Goal: Information Seeking & Learning: Learn about a topic

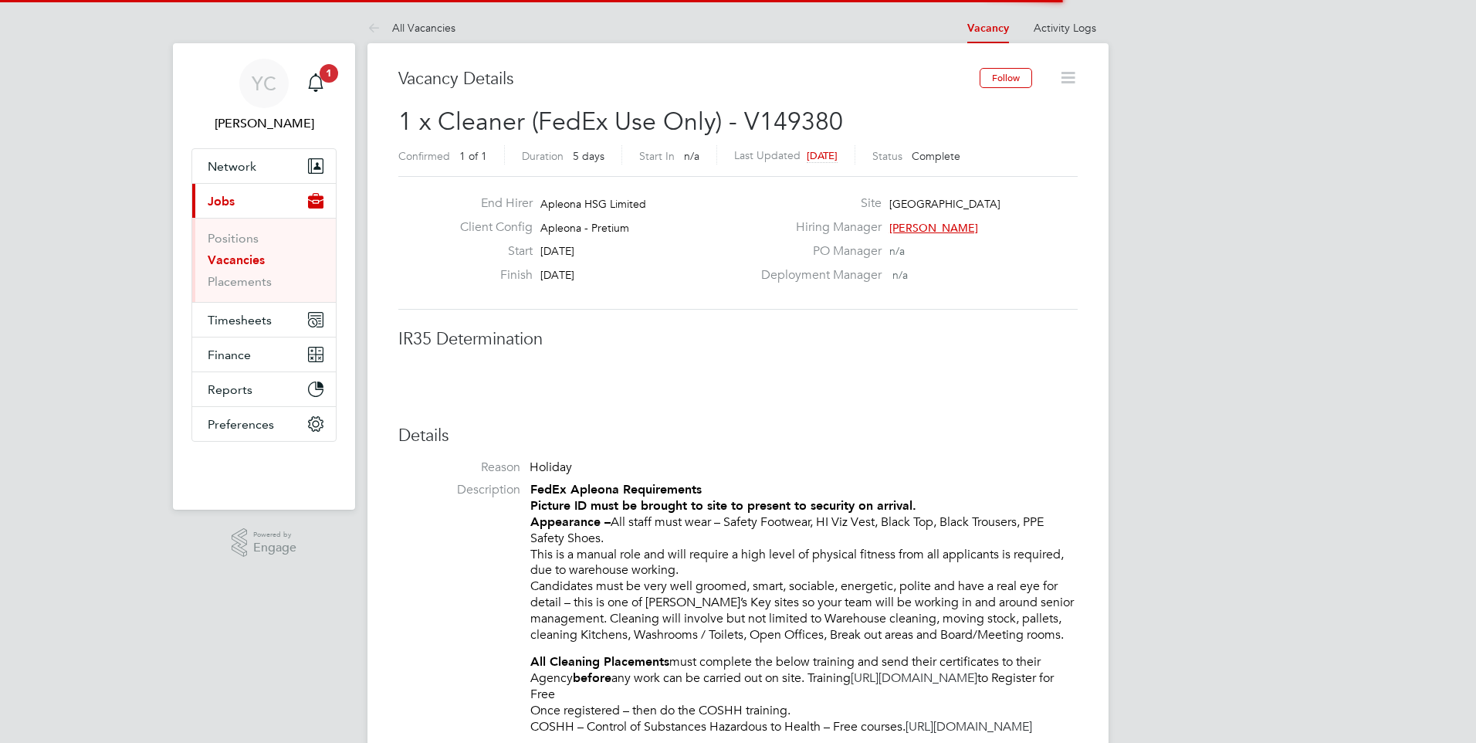
scroll to position [46, 108]
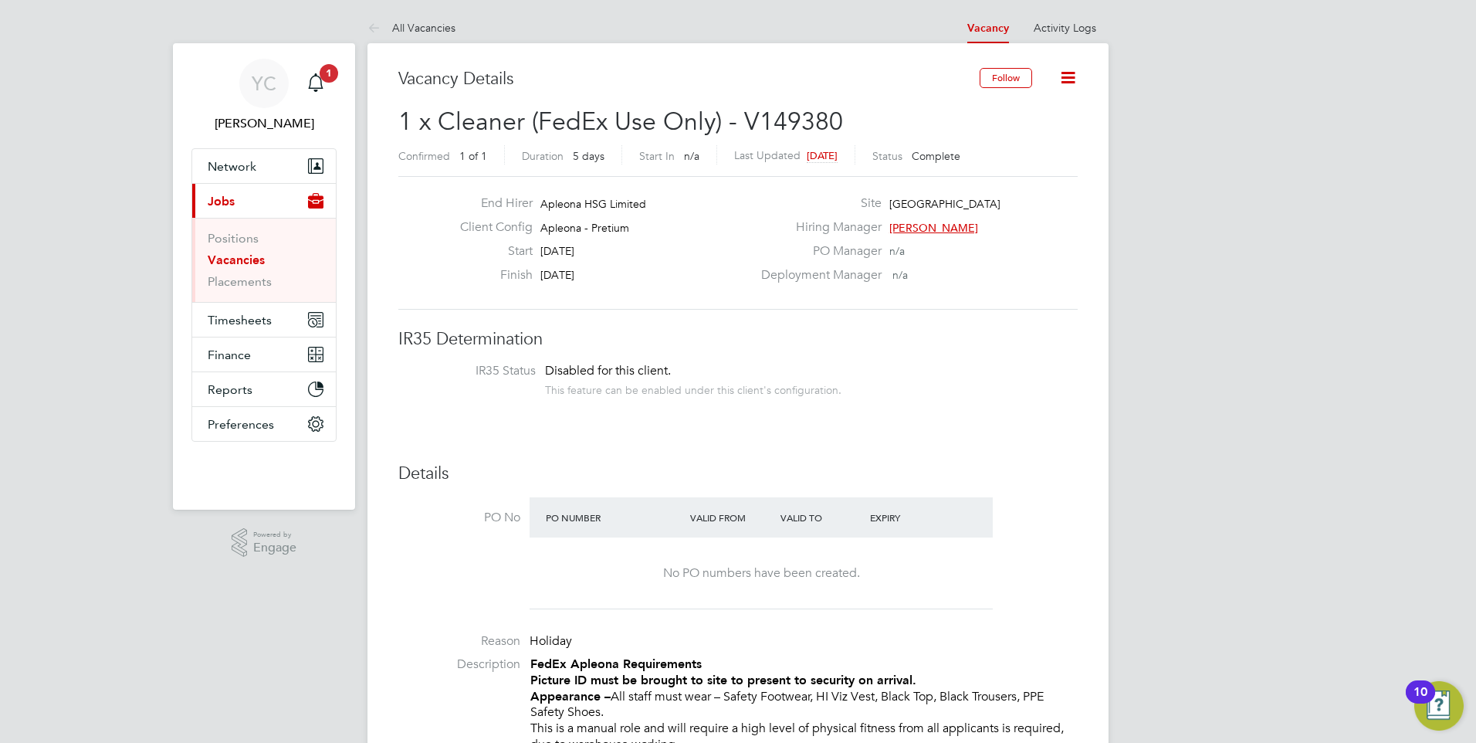
click at [224, 259] on link "Vacancies" at bounding box center [236, 259] width 57 height 15
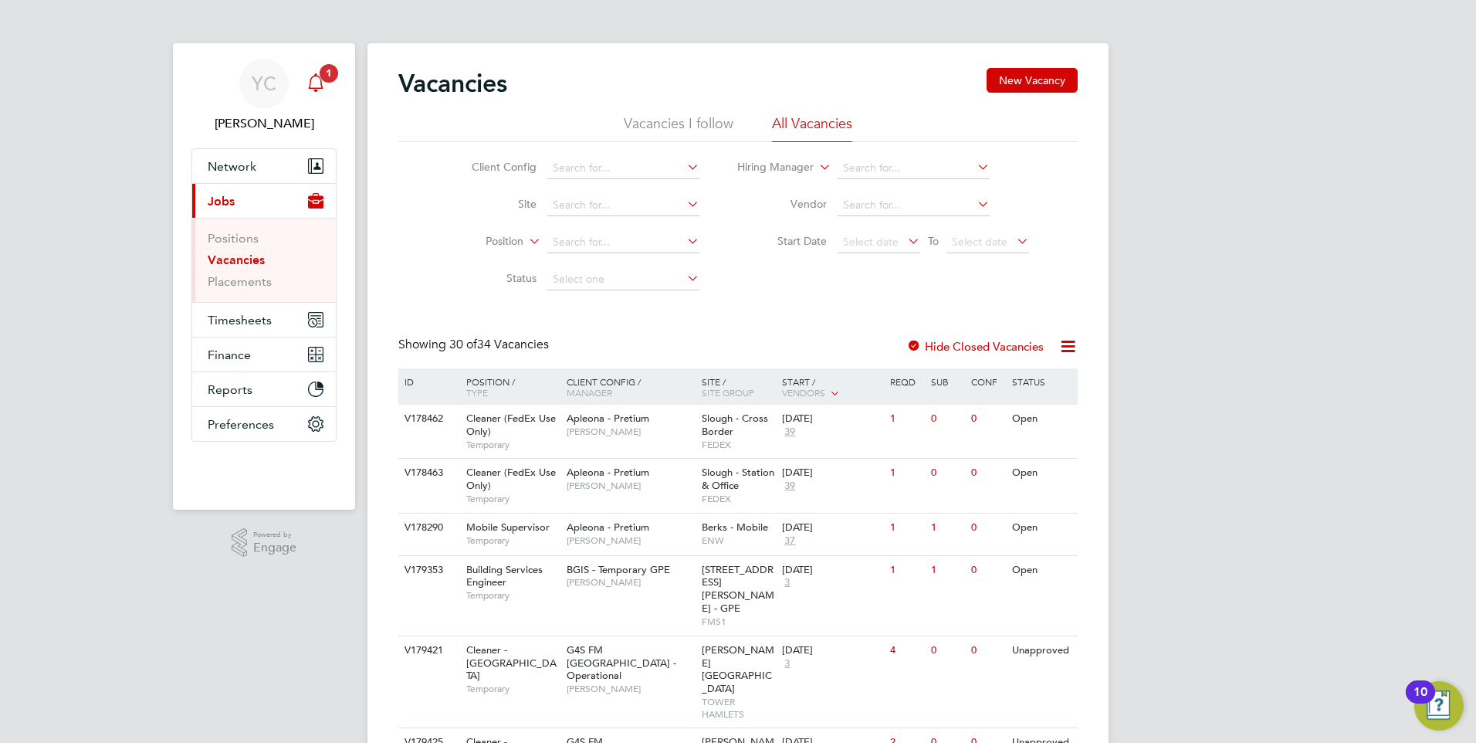
click at [321, 76] on span "1" at bounding box center [329, 73] width 19 height 19
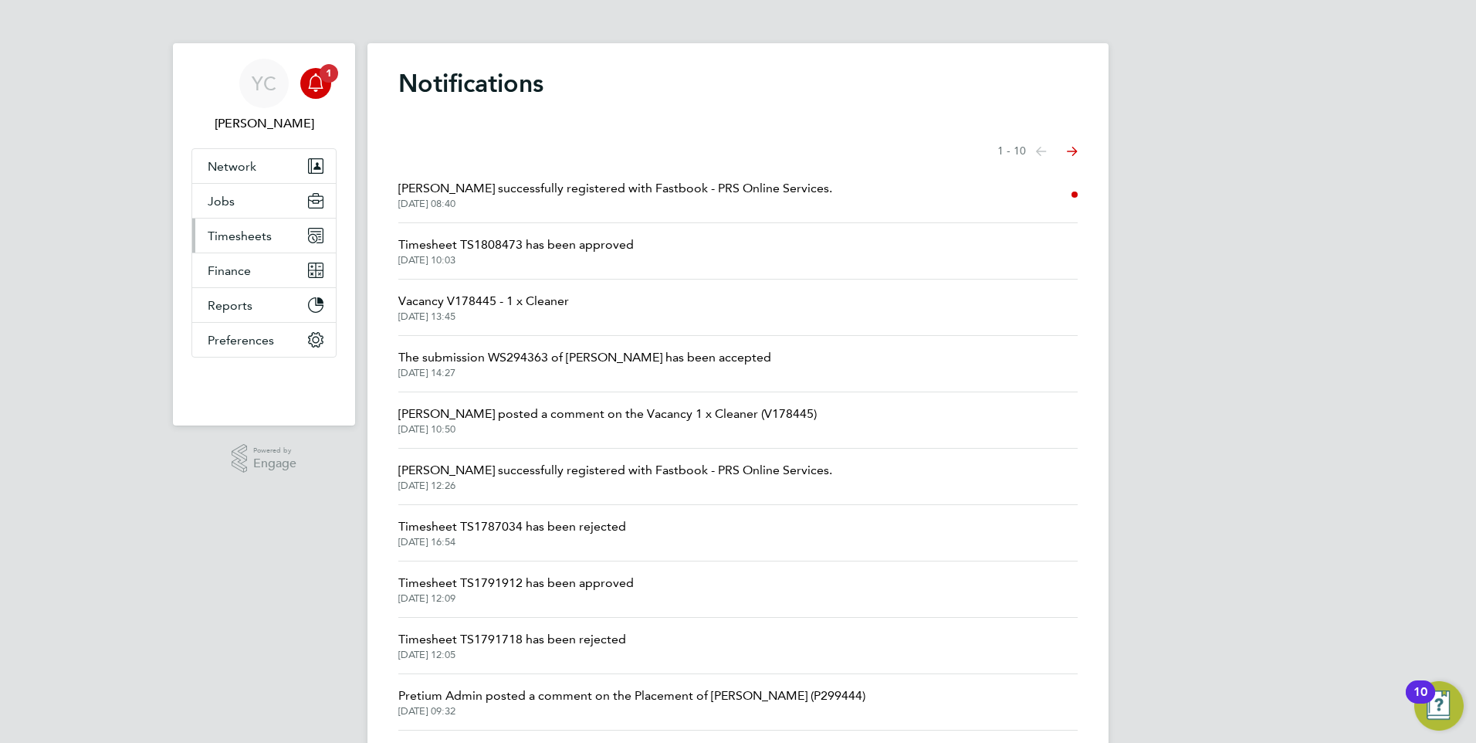
click at [244, 235] on span "Timesheets" at bounding box center [240, 236] width 64 height 15
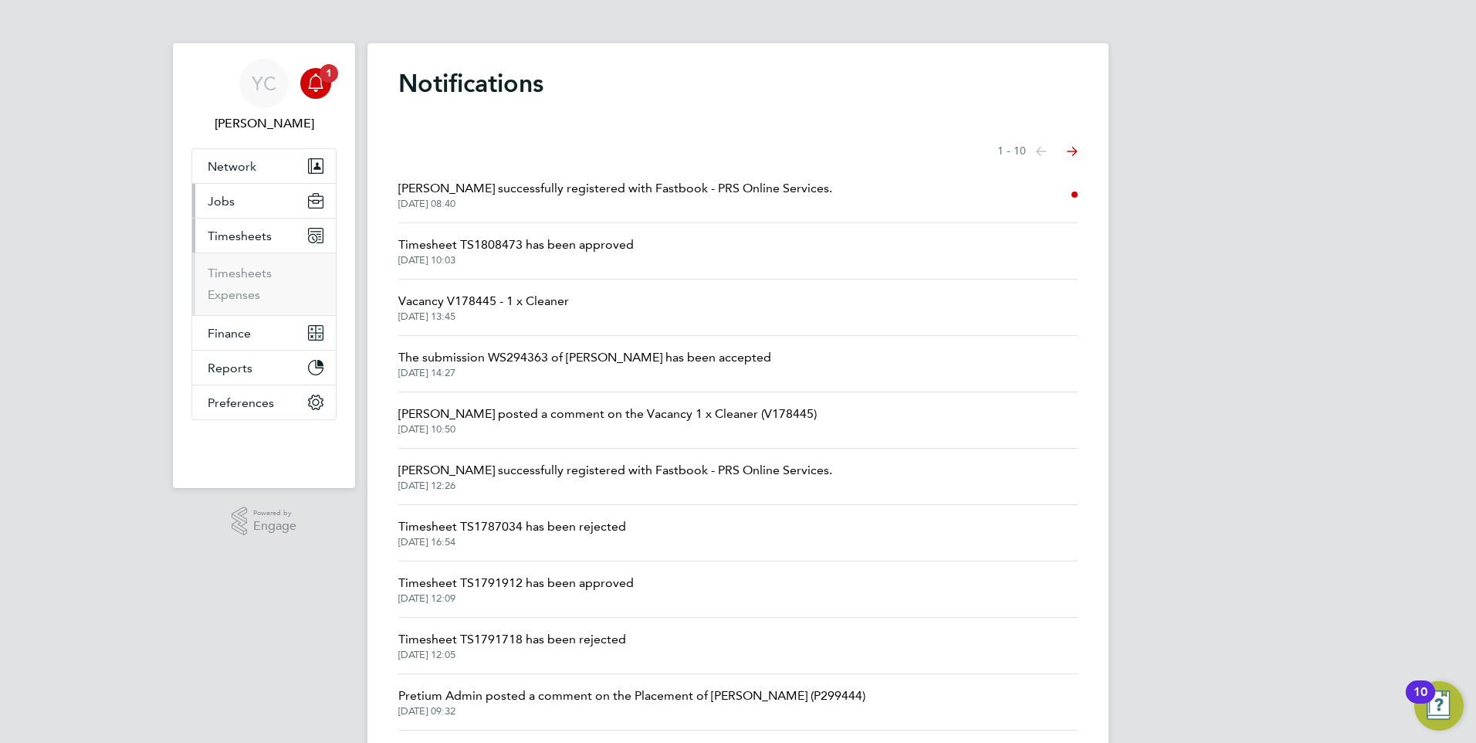
click at [244, 194] on button "Jobs" at bounding box center [264, 201] width 144 height 34
click at [245, 256] on link "Vacancies" at bounding box center [235, 259] width 55 height 15
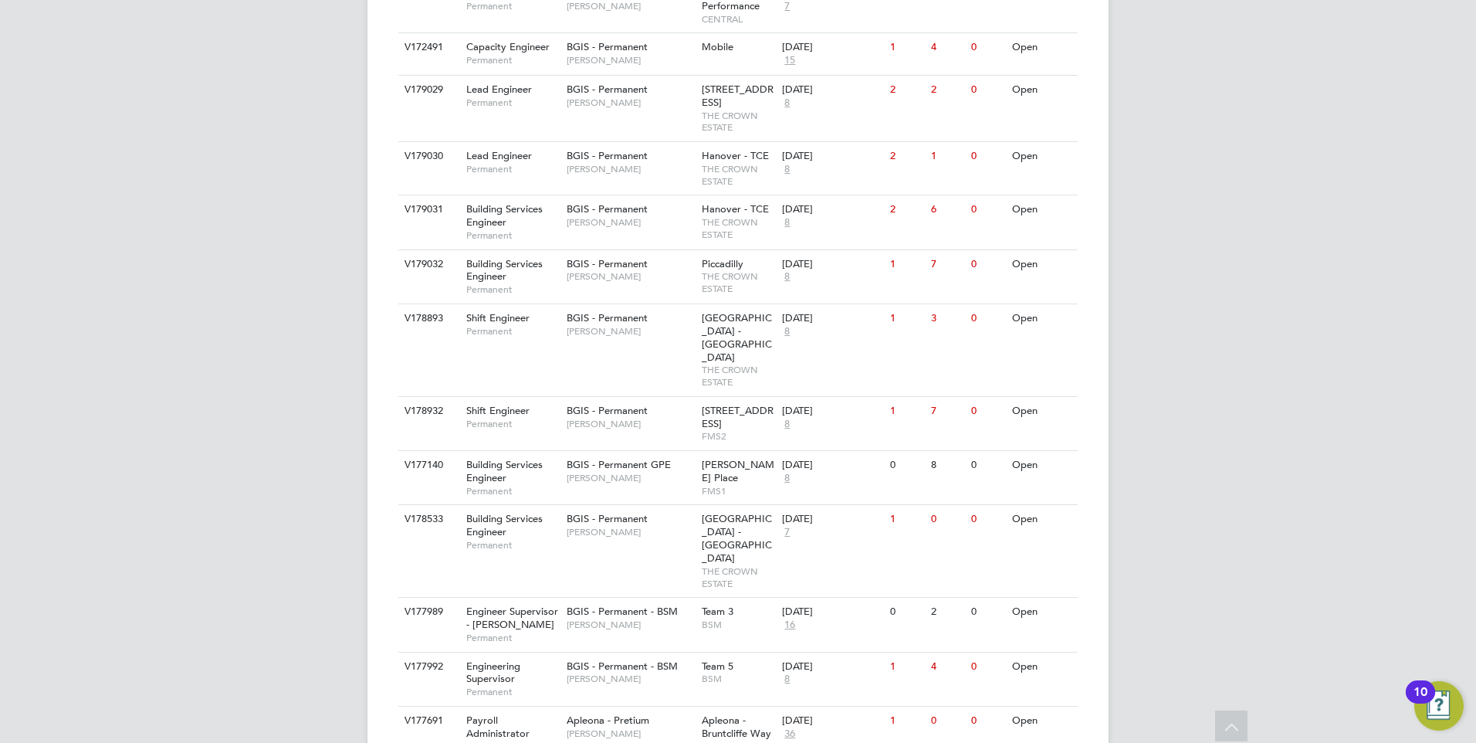
scroll to position [1249, 0]
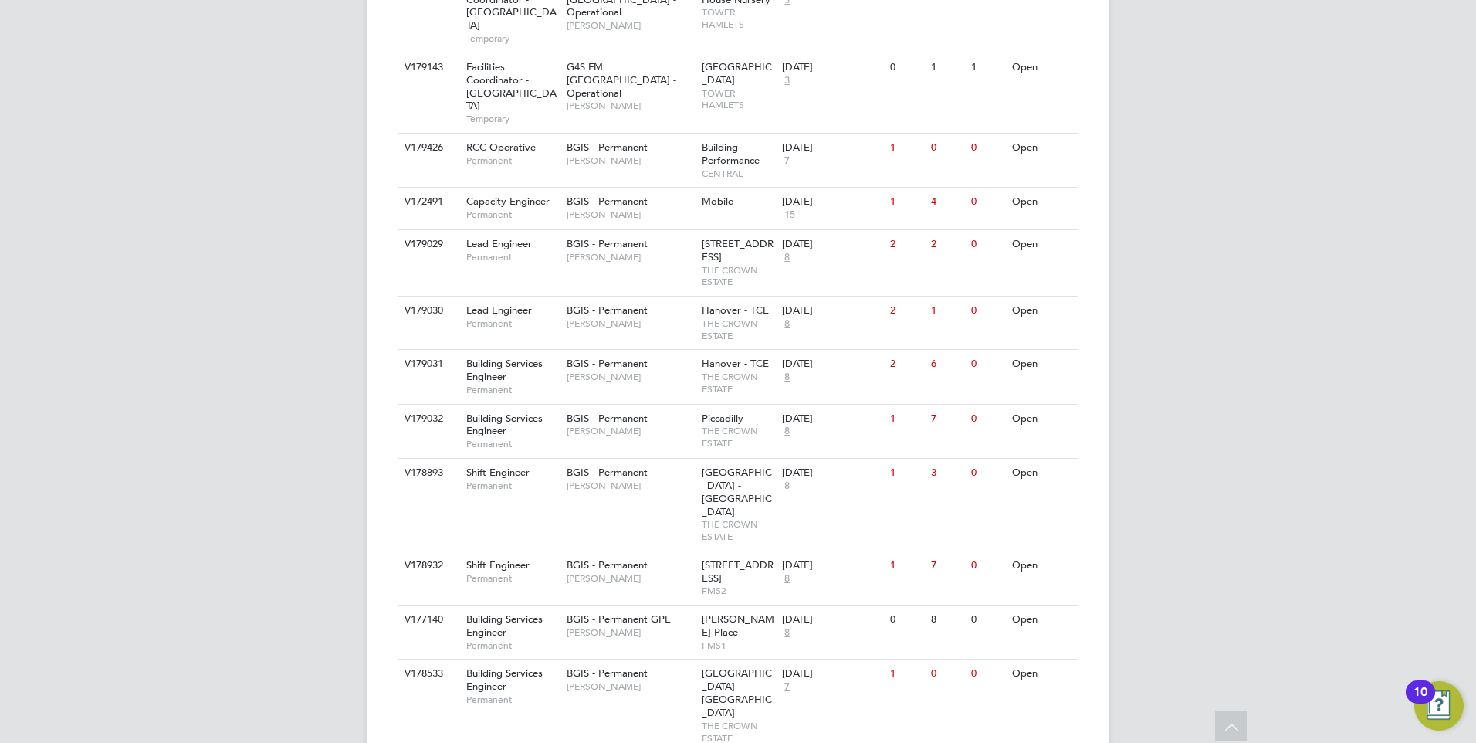
click at [243, 572] on div "YC [PERSON_NAME] Notifications Applications: Network Team Members Businesses Si…" at bounding box center [738, 76] width 1476 height 2496
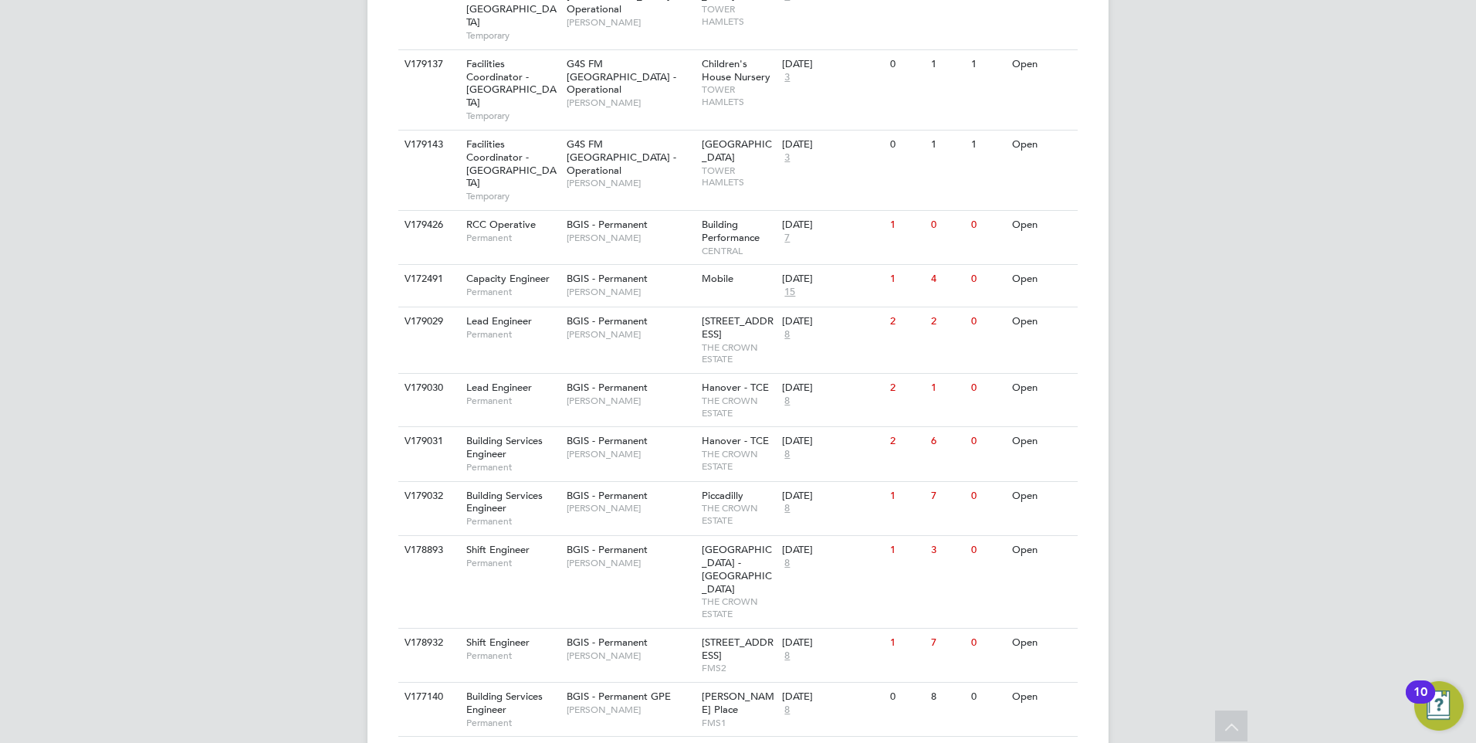
click at [283, 364] on div "YC [PERSON_NAME] Notifications Applications: Network Team Members Businesses Si…" at bounding box center [738, 153] width 1476 height 2496
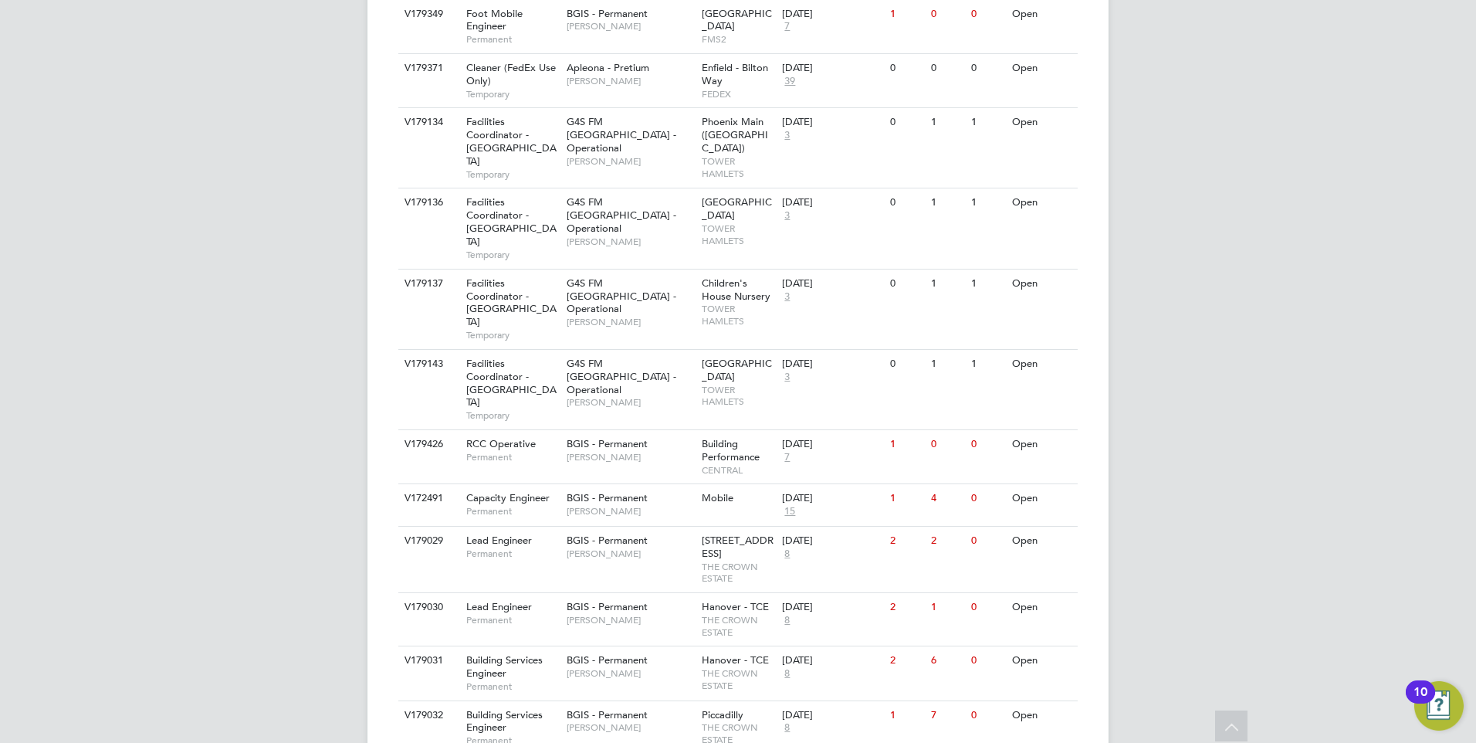
scroll to position [863, 0]
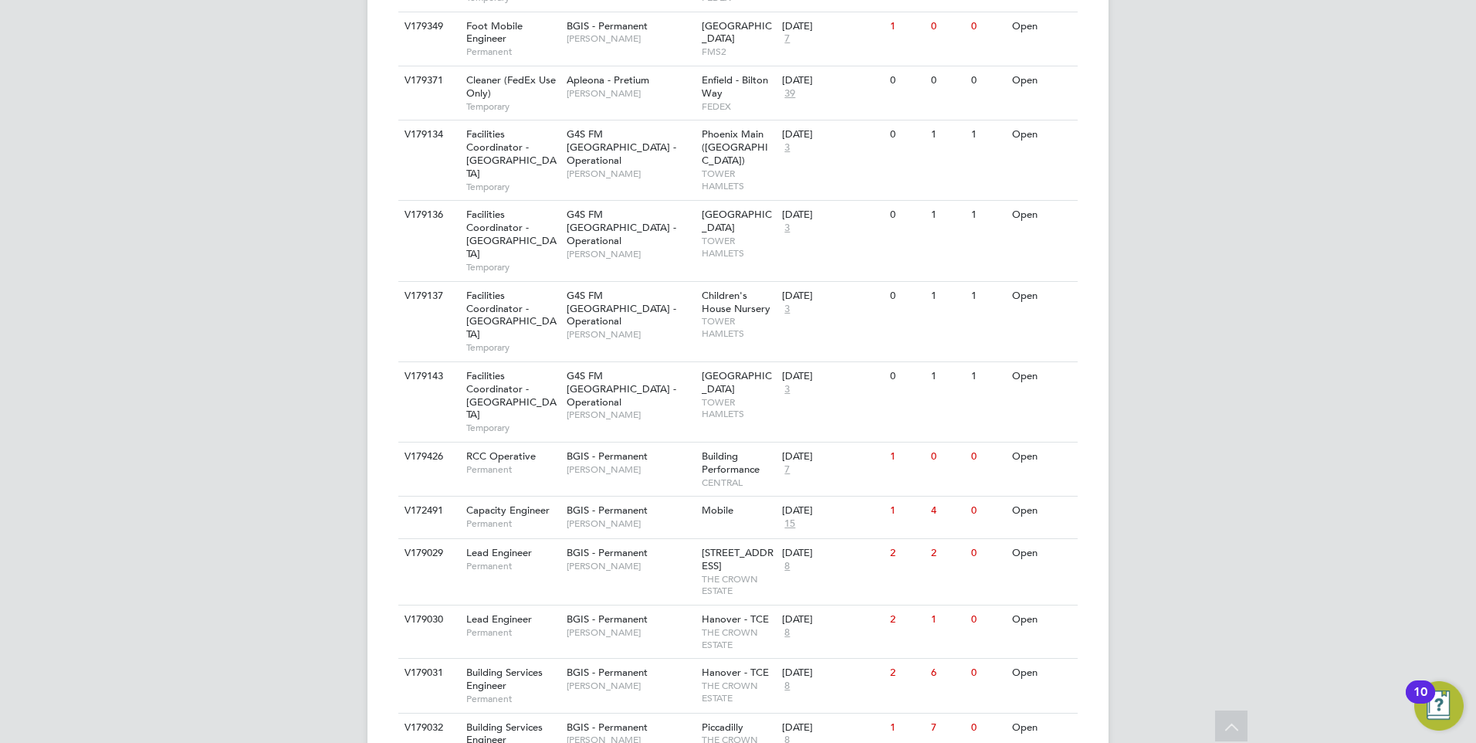
click at [296, 472] on div "YC [PERSON_NAME] Notifications Applications: Network Team Members Businesses Si…" at bounding box center [738, 385] width 1476 height 2496
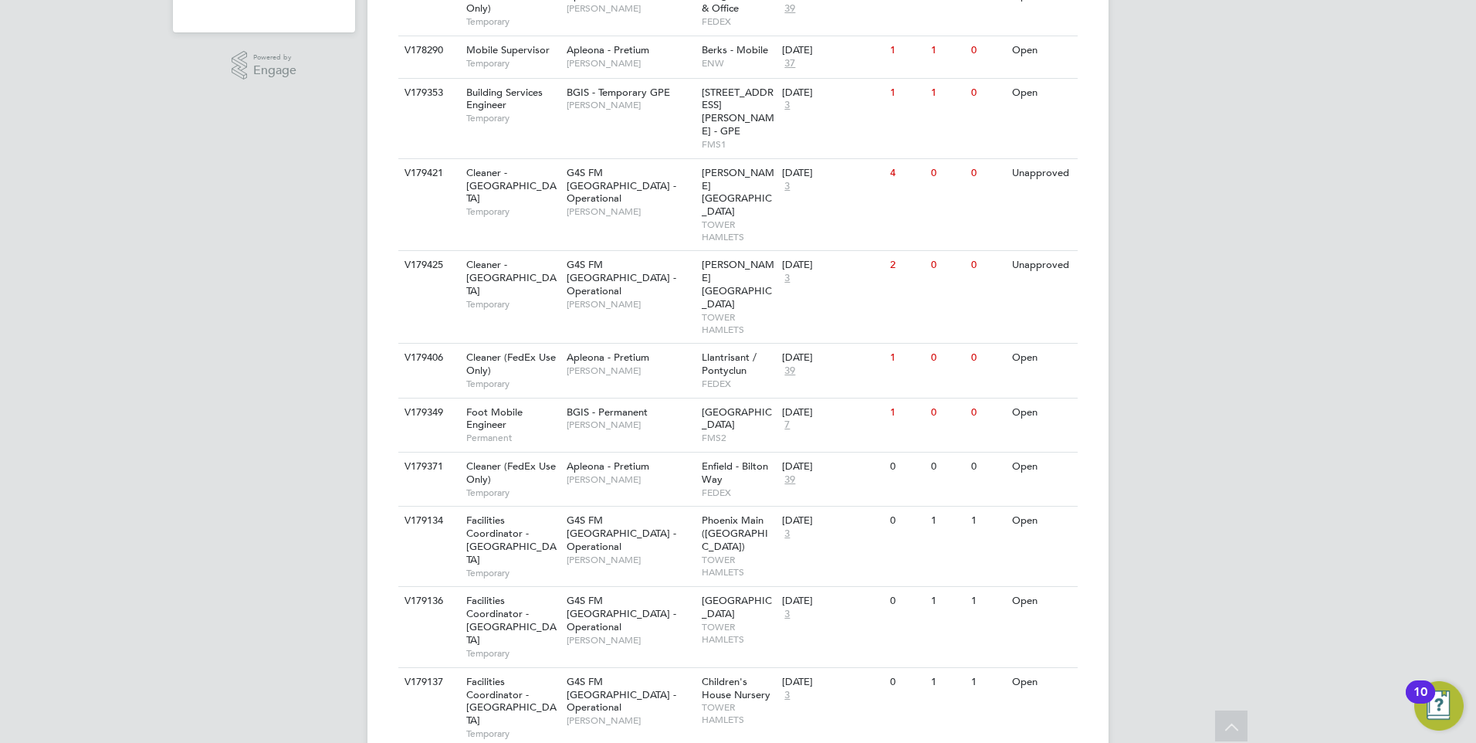
scroll to position [400, 0]
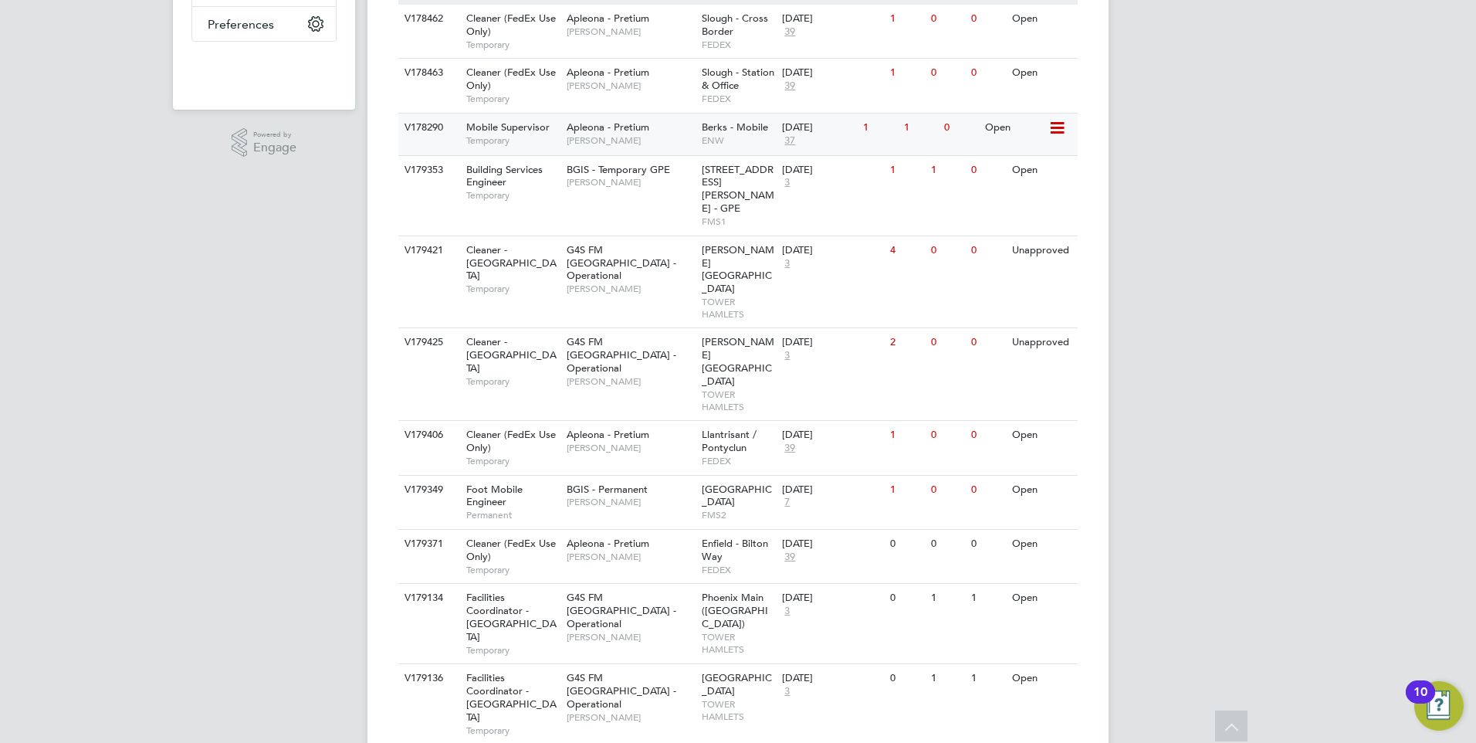
click at [590, 138] on span "[PERSON_NAME]" at bounding box center [630, 140] width 127 height 12
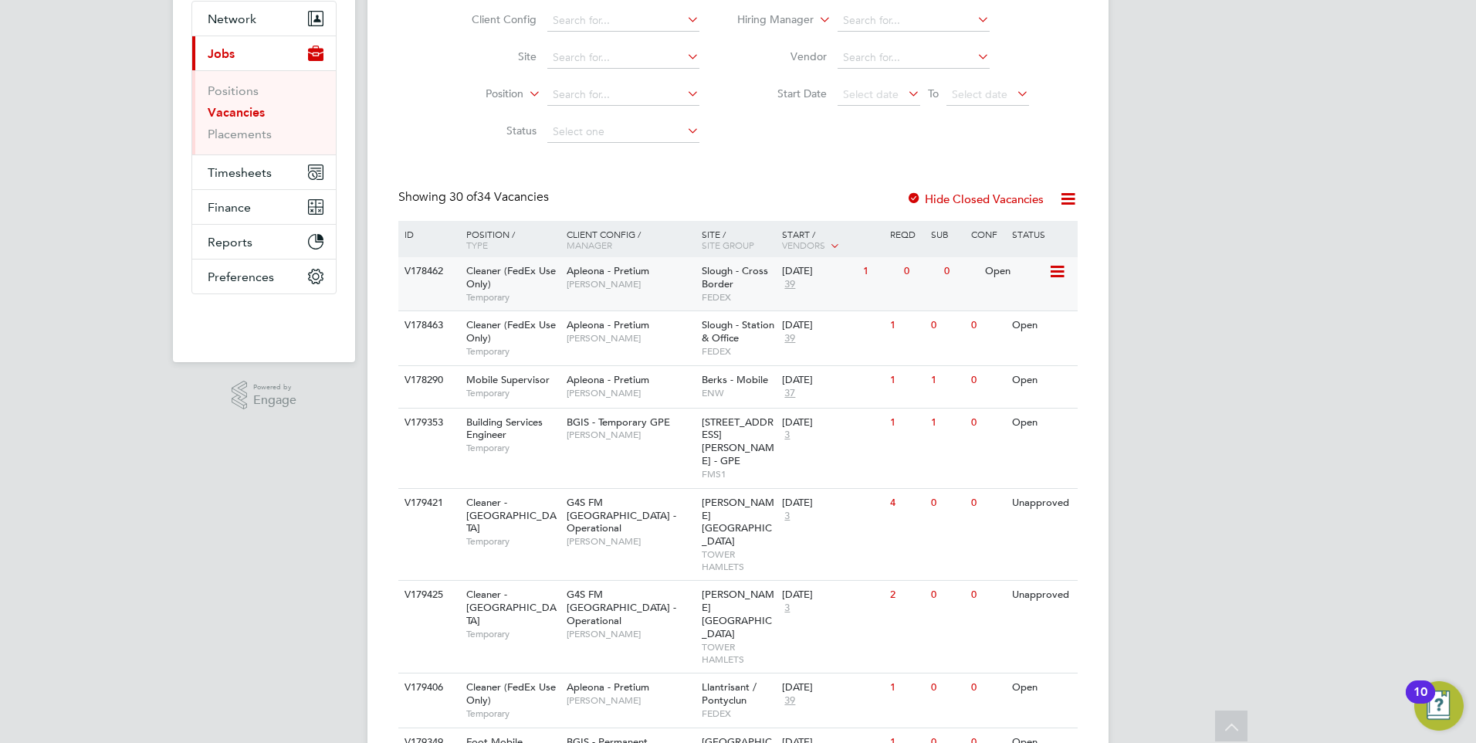
scroll to position [0, 0]
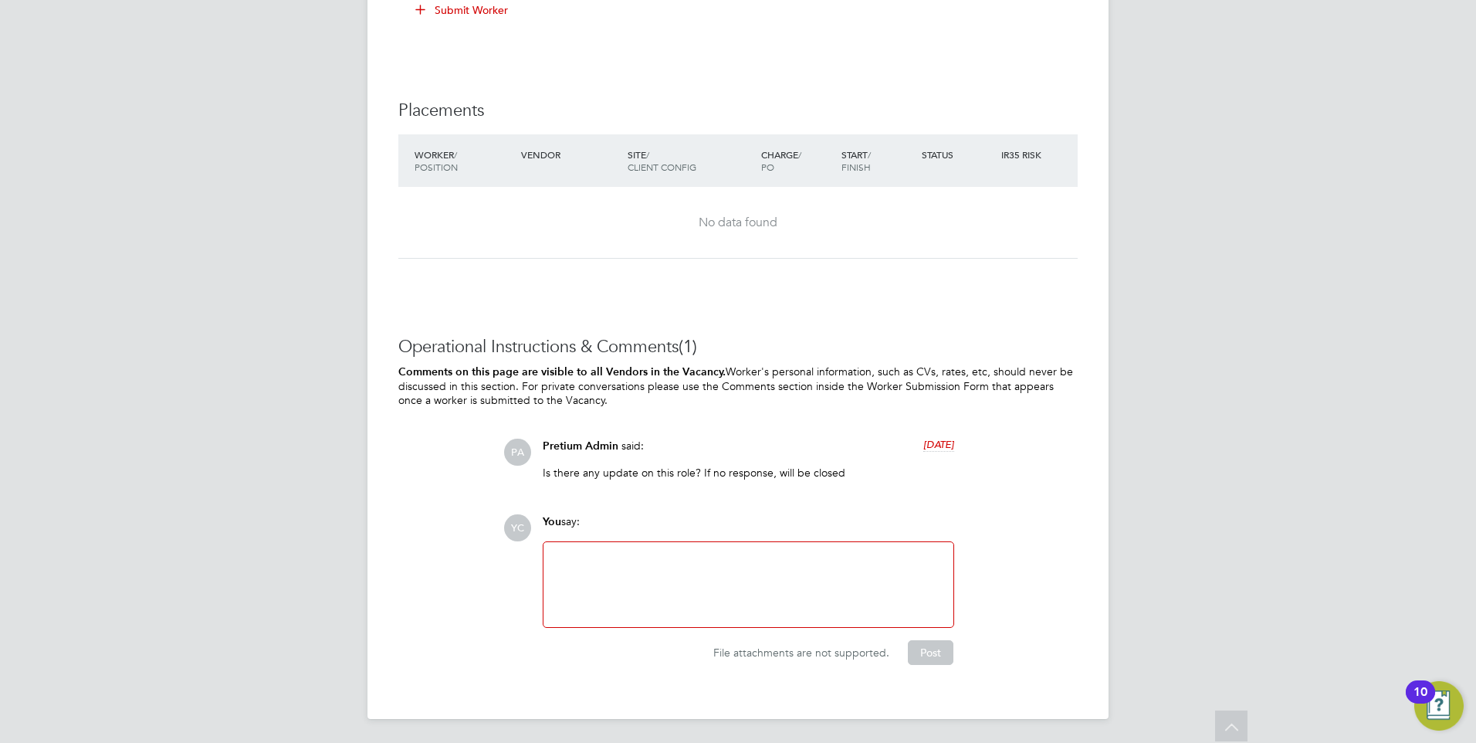
drag, startPoint x: 570, startPoint y: 478, endPoint x: 890, endPoint y: 472, distance: 320.5
click at [890, 472] on p "Is there any update on this role? If no response, will be closed" at bounding box center [749, 473] width 412 height 14
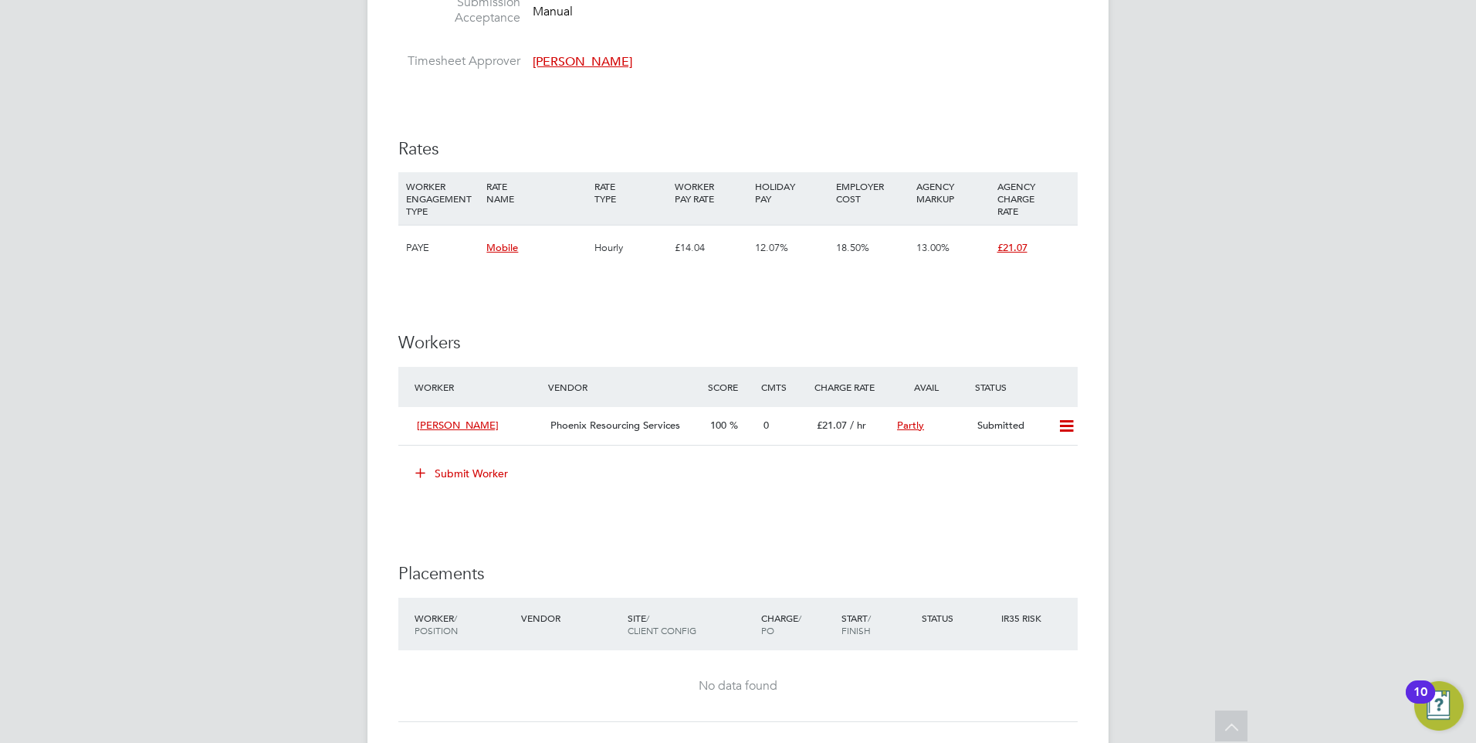
click at [1216, 514] on div "YC Yazmin Cole Notifications Applications: Network Team Members Businesses Site…" at bounding box center [738, 147] width 1476 height 2120
click at [264, 485] on div "YC Yazmin Cole Notifications Applications: Network Team Members Businesses Site…" at bounding box center [738, 147] width 1476 height 2120
click at [1059, 432] on icon at bounding box center [1066, 426] width 19 height 12
click at [1214, 425] on div "YC Yazmin Cole Notifications Applications: Network Team Members Businesses Site…" at bounding box center [738, 147] width 1476 height 2120
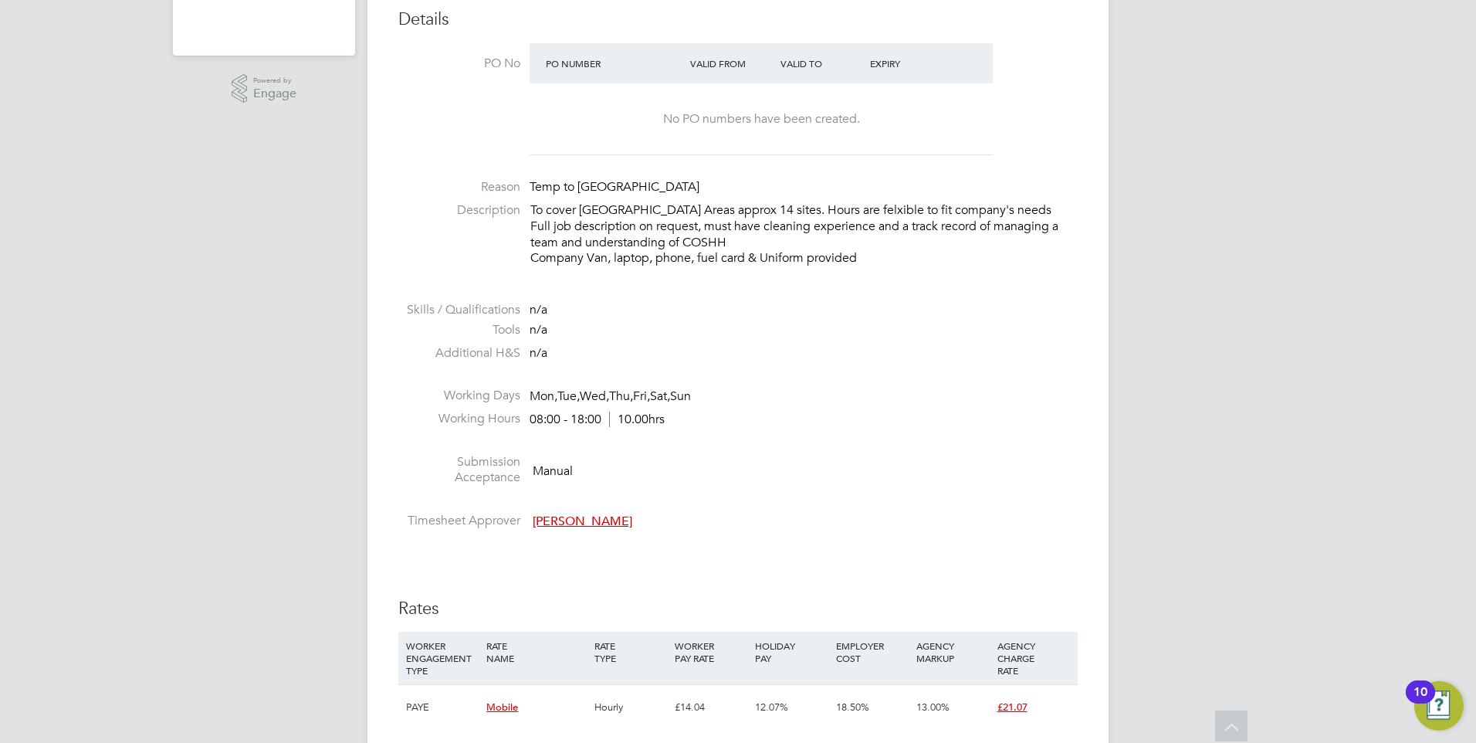
scroll to position [450, 0]
drag, startPoint x: 716, startPoint y: 210, endPoint x: 883, endPoint y: 264, distance: 175.3
click at [883, 264] on p "To cover South West & Midlands Areas approx 14 sites. Hours are felxible to fit…" at bounding box center [803, 238] width 547 height 64
drag, startPoint x: 855, startPoint y: 258, endPoint x: 492, endPoint y: 215, distance: 365.4
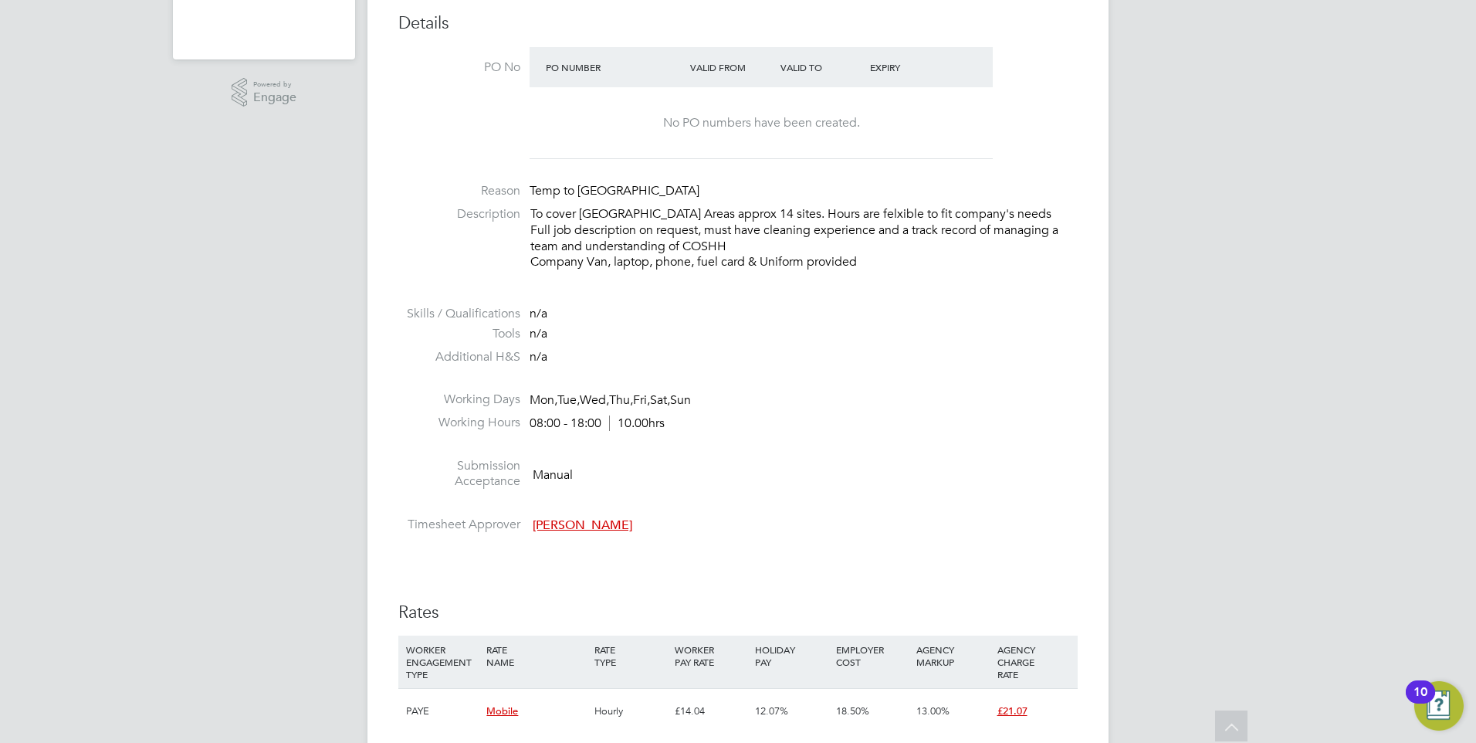
click at [492, 215] on li "Description To cover South West & Midlands Areas approx 14 sites. Hours are fel…" at bounding box center [737, 246] width 679 height 80
drag, startPoint x: 492, startPoint y: 215, endPoint x: 911, endPoint y: 263, distance: 422.0
click at [911, 263] on p "To cover South West & Midlands Areas approx 14 sites. Hours are felxible to fit…" at bounding box center [803, 238] width 547 height 64
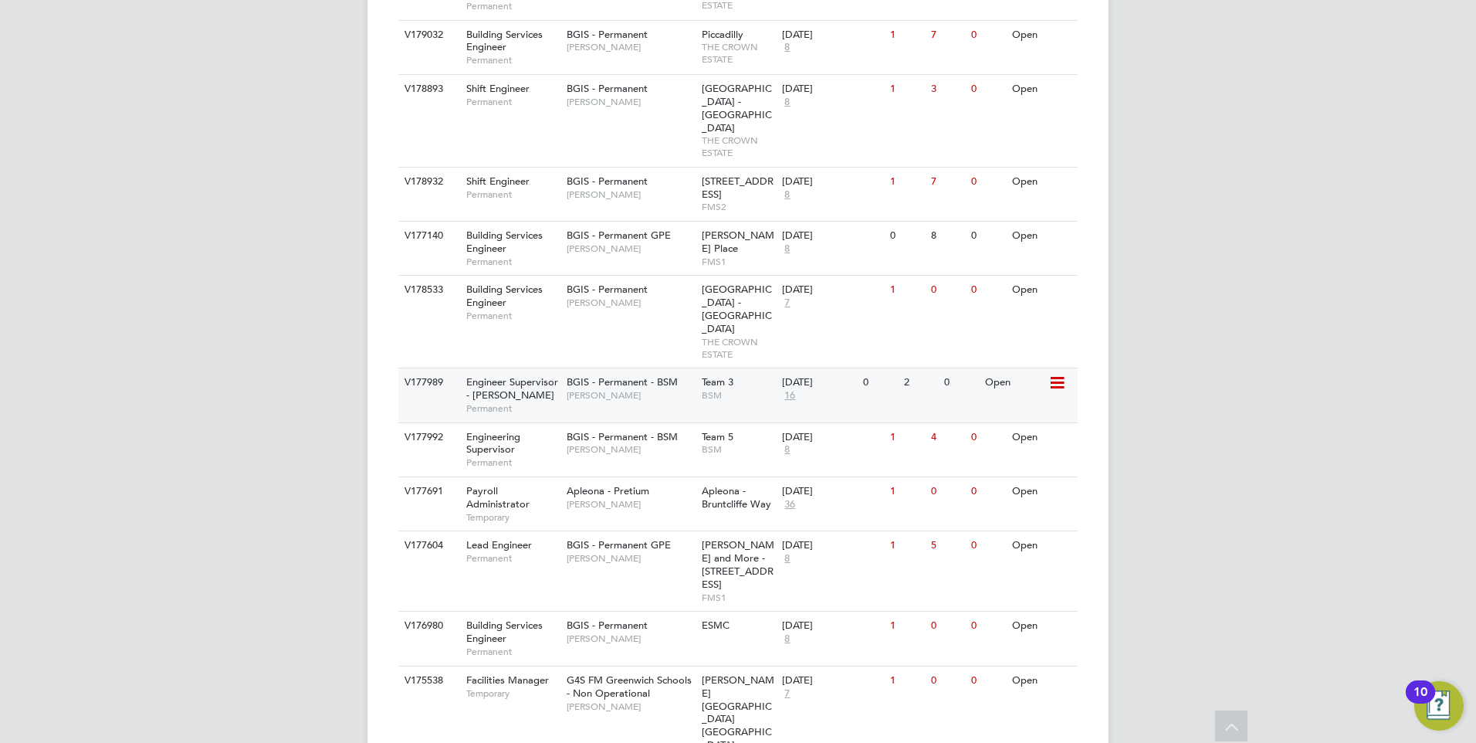
scroll to position [1558, 0]
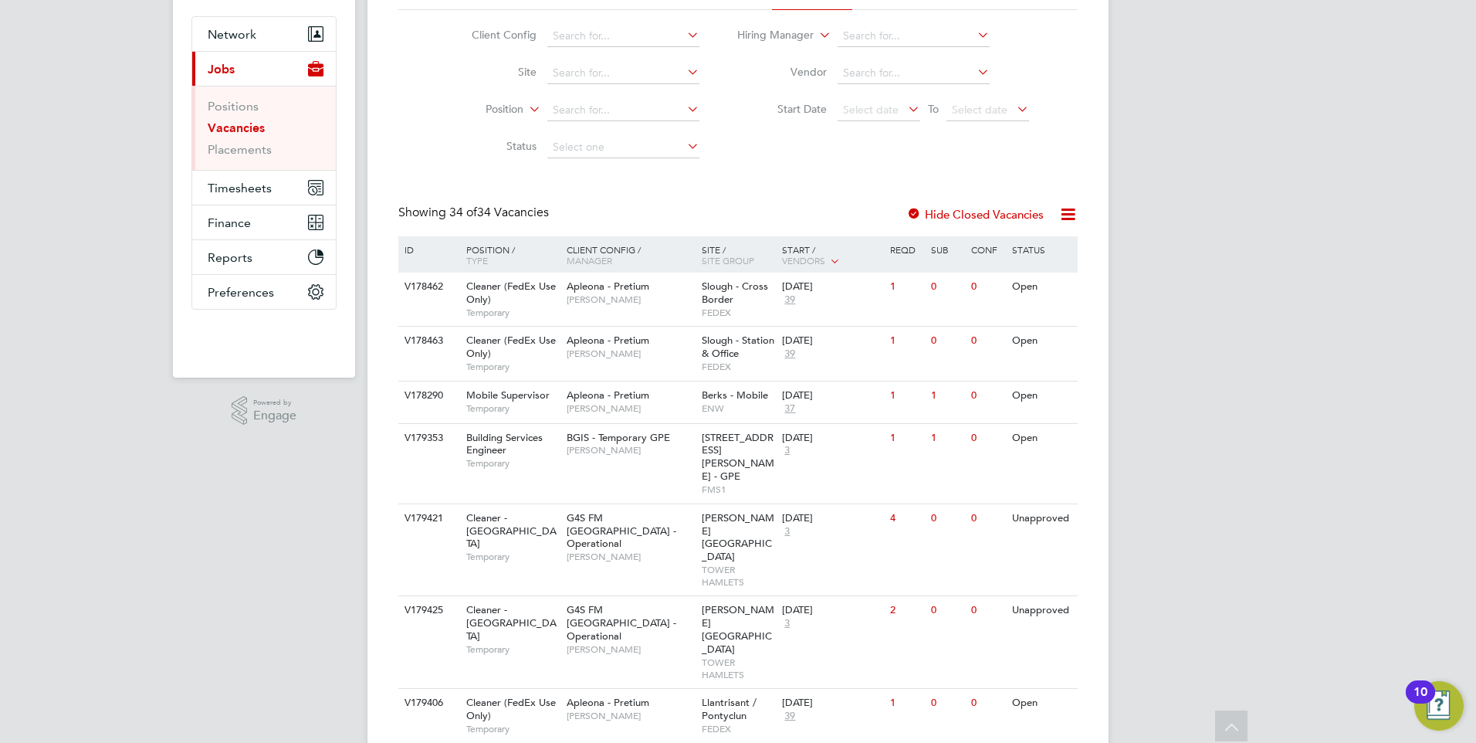
scroll to position [0, 0]
